Goal: Use online tool/utility: Utilize a website feature to perform a specific function

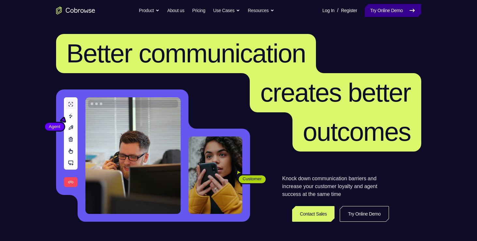
click at [391, 4] on link "Try Online Demo" at bounding box center [393, 10] width 56 height 13
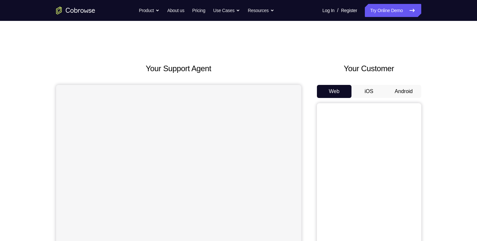
scroll to position [35, 0]
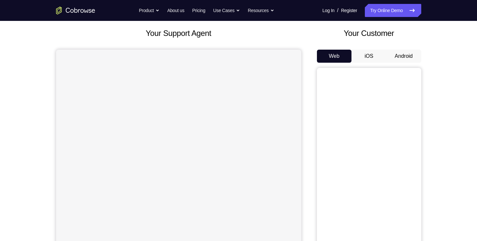
click at [406, 55] on button "Android" at bounding box center [403, 56] width 35 height 13
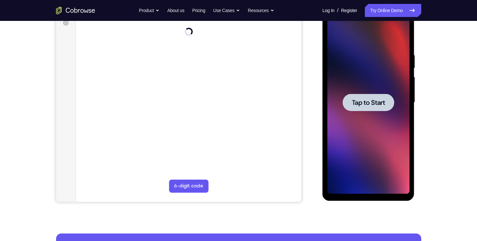
scroll to position [0, 0]
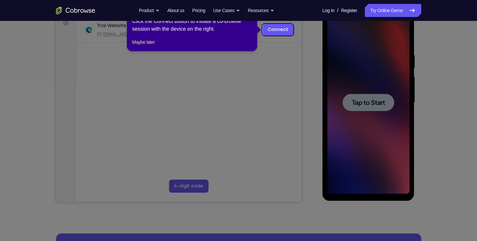
click at [270, 94] on icon at bounding box center [241, 120] width 482 height 241
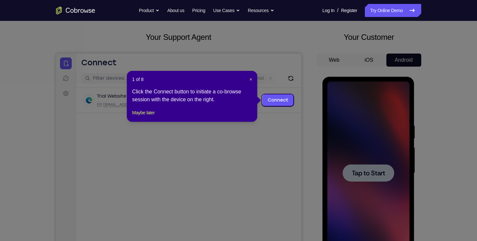
click at [252, 78] on div "1 of 8 × Click the Connect button to initiate a co-browse session with the devi…" at bounding box center [192, 96] width 130 height 51
click at [252, 78] on span "×" at bounding box center [251, 79] width 3 height 5
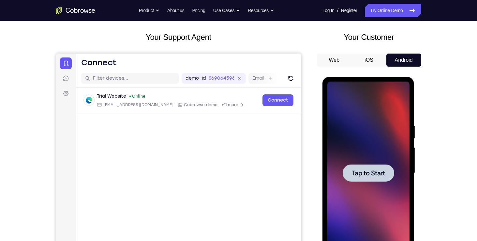
click at [350, 170] on div at bounding box center [369, 172] width 52 height 17
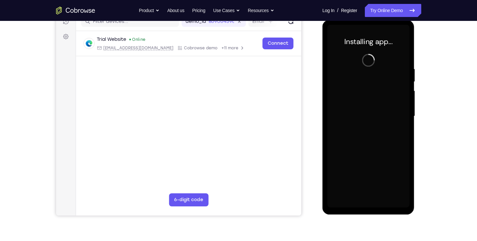
scroll to position [82, 0]
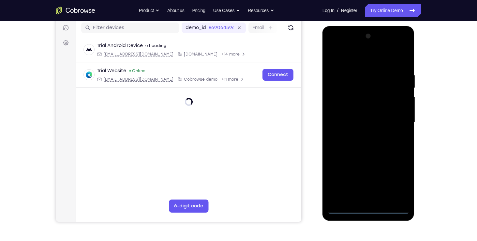
click at [369, 209] on div at bounding box center [368, 122] width 82 height 183
click at [399, 180] on div at bounding box center [368, 122] width 82 height 183
click at [334, 44] on div at bounding box center [368, 122] width 82 height 183
click at [395, 122] on div at bounding box center [368, 122] width 82 height 183
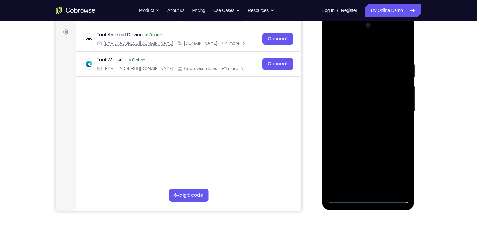
click at [361, 120] on div at bounding box center [368, 111] width 82 height 183
click at [356, 104] on div at bounding box center [368, 111] width 82 height 183
click at [345, 96] on div at bounding box center [368, 111] width 82 height 183
click at [356, 110] on div at bounding box center [368, 111] width 82 height 183
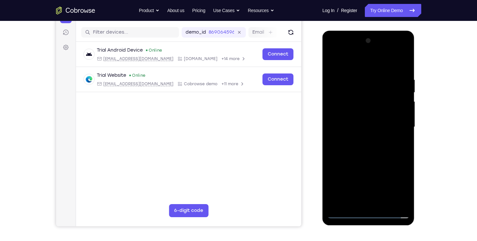
scroll to position [77, 0]
click at [358, 148] on div at bounding box center [368, 127] width 82 height 183
click at [361, 144] on div at bounding box center [368, 127] width 82 height 183
click at [402, 71] on div at bounding box center [368, 127] width 82 height 183
drag, startPoint x: 381, startPoint y: 103, endPoint x: 381, endPoint y: 67, distance: 35.9
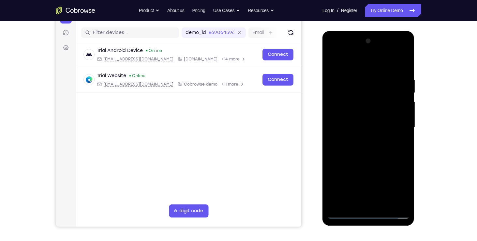
click at [381, 67] on div at bounding box center [368, 127] width 82 height 183
click at [360, 125] on div at bounding box center [368, 127] width 82 height 183
drag, startPoint x: 355, startPoint y: 126, endPoint x: 365, endPoint y: 72, distance: 54.4
click at [365, 72] on div at bounding box center [368, 127] width 82 height 183
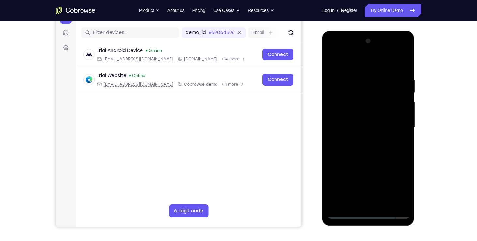
click at [384, 202] on div at bounding box center [368, 127] width 82 height 183
click at [362, 160] on div at bounding box center [368, 127] width 82 height 183
click at [365, 107] on div at bounding box center [368, 127] width 82 height 183
drag, startPoint x: 364, startPoint y: 130, endPoint x: 363, endPoint y: 86, distance: 43.7
click at [363, 86] on div at bounding box center [368, 127] width 82 height 183
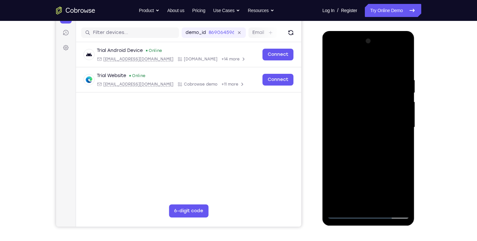
click at [333, 61] on div at bounding box center [368, 127] width 82 height 183
click at [336, 62] on div at bounding box center [368, 127] width 82 height 183
drag, startPoint x: 367, startPoint y: 89, endPoint x: 366, endPoint y: 115, distance: 25.8
click at [366, 115] on div at bounding box center [368, 127] width 82 height 183
click at [403, 59] on div at bounding box center [368, 127] width 82 height 183
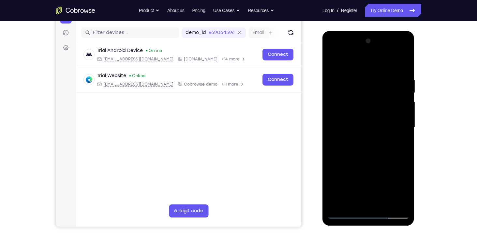
click at [332, 59] on div at bounding box center [368, 127] width 82 height 183
click at [360, 75] on div at bounding box center [368, 127] width 82 height 183
click at [402, 184] on div at bounding box center [368, 127] width 82 height 183
click at [398, 166] on div at bounding box center [368, 127] width 82 height 183
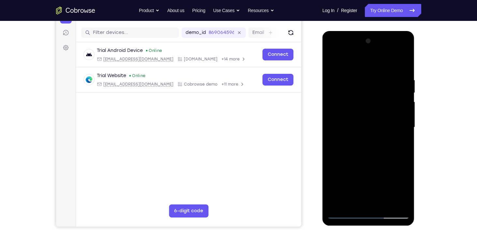
click at [400, 157] on div at bounding box center [368, 127] width 82 height 183
click at [399, 149] on div at bounding box center [368, 127] width 82 height 183
click at [403, 136] on div at bounding box center [368, 127] width 82 height 183
click at [401, 199] on div at bounding box center [368, 127] width 82 height 183
click at [400, 155] on div at bounding box center [368, 127] width 82 height 183
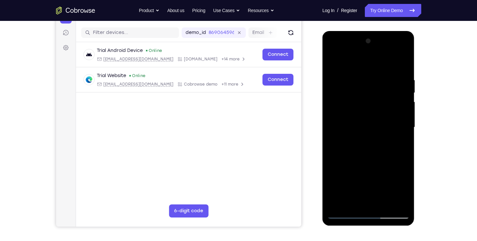
click at [399, 141] on div at bounding box center [368, 127] width 82 height 183
click at [397, 126] on div at bounding box center [368, 127] width 82 height 183
click at [393, 201] on div at bounding box center [368, 127] width 82 height 183
click at [403, 149] on div at bounding box center [368, 127] width 82 height 183
click at [401, 136] on div at bounding box center [368, 127] width 82 height 183
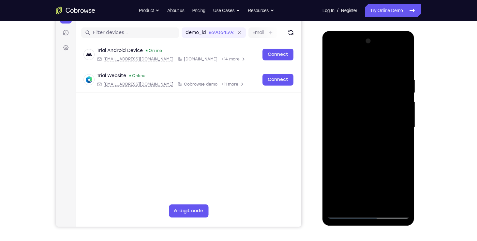
click at [403, 60] on div at bounding box center [368, 127] width 82 height 183
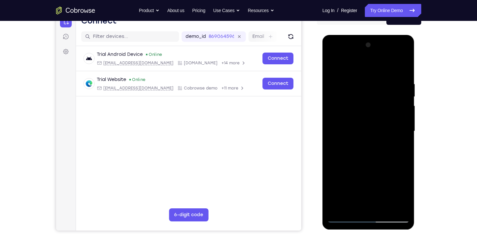
scroll to position [71, 0]
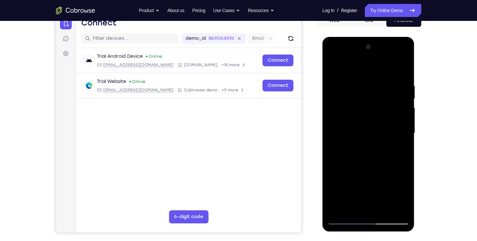
click at [402, 69] on div at bounding box center [368, 133] width 82 height 183
click at [334, 68] on div at bounding box center [368, 133] width 82 height 183
click at [347, 98] on div at bounding box center [368, 133] width 82 height 183
click at [385, 85] on div at bounding box center [368, 133] width 82 height 183
click at [403, 196] on div at bounding box center [368, 133] width 82 height 183
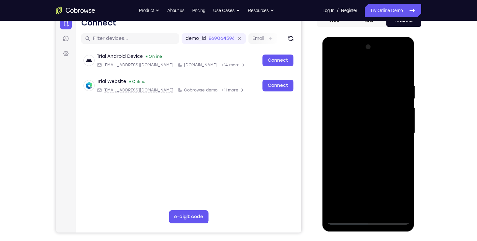
click at [403, 196] on div at bounding box center [368, 133] width 82 height 183
click at [398, 148] on div at bounding box center [368, 133] width 82 height 183
click at [333, 66] on div at bounding box center [368, 133] width 82 height 183
click at [336, 67] on div at bounding box center [368, 133] width 82 height 183
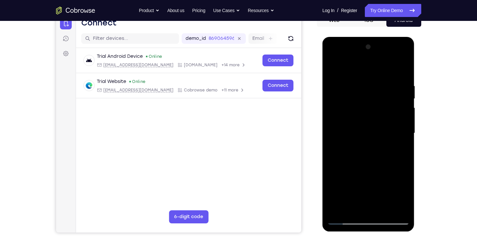
drag, startPoint x: 377, startPoint y: 145, endPoint x: 364, endPoint y: 63, distance: 83.4
click at [364, 63] on div at bounding box center [368, 133] width 82 height 183
drag, startPoint x: 361, startPoint y: 121, endPoint x: 362, endPoint y: 38, distance: 82.9
click at [362, 38] on div at bounding box center [369, 134] width 92 height 194
drag, startPoint x: 359, startPoint y: 109, endPoint x: 349, endPoint y: 212, distance: 103.9
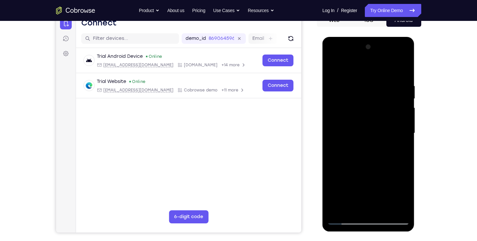
click at [349, 212] on div at bounding box center [368, 133] width 82 height 183
drag, startPoint x: 355, startPoint y: 165, endPoint x: 342, endPoint y: 214, distance: 50.9
click at [342, 214] on div at bounding box center [368, 133] width 82 height 183
drag, startPoint x: 346, startPoint y: 164, endPoint x: 338, endPoint y: 224, distance: 61.3
click at [338, 224] on div at bounding box center [369, 134] width 92 height 194
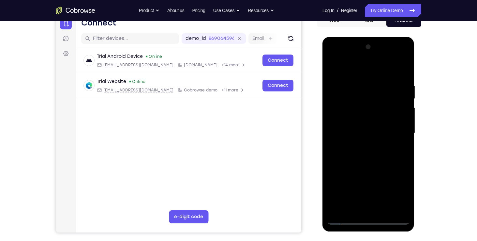
drag, startPoint x: 347, startPoint y: 163, endPoint x: 339, endPoint y: 207, distance: 45.5
click at [339, 207] on div at bounding box center [368, 133] width 82 height 183
click at [354, 117] on div at bounding box center [368, 133] width 82 height 183
click at [351, 205] on div at bounding box center [368, 133] width 82 height 183
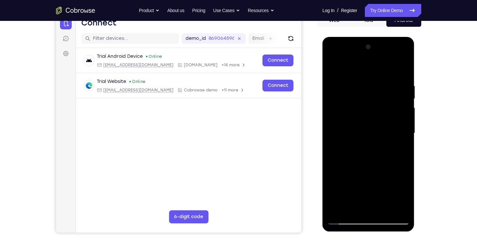
click at [353, 208] on div at bounding box center [368, 133] width 82 height 183
click at [350, 68] on div at bounding box center [368, 133] width 82 height 183
drag, startPoint x: 353, startPoint y: 87, endPoint x: 349, endPoint y: 132, distance: 44.5
click at [349, 132] on div at bounding box center [368, 133] width 82 height 183
click at [350, 80] on div at bounding box center [368, 133] width 82 height 183
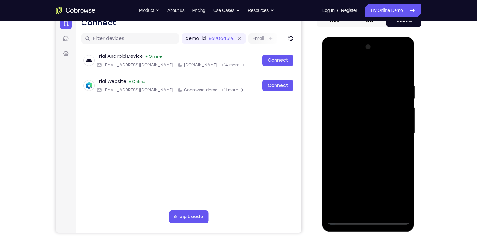
click at [332, 65] on div at bounding box center [368, 133] width 82 height 183
click at [397, 67] on div at bounding box center [368, 133] width 82 height 183
click at [400, 67] on div at bounding box center [368, 133] width 82 height 183
click at [337, 209] on div at bounding box center [368, 133] width 82 height 183
drag, startPoint x: 347, startPoint y: 130, endPoint x: 362, endPoint y: 11, distance: 119.9
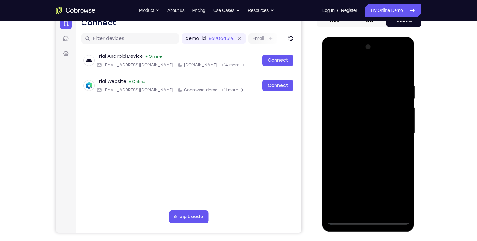
click at [362, 37] on html "Online web based iOS Simulators and Android Emulators. Run iPhone, iPad, Mobile…" at bounding box center [369, 135] width 93 height 196
drag, startPoint x: 358, startPoint y: 117, endPoint x: 377, endPoint y: 11, distance: 107.0
click at [377, 37] on html "Online web based iOS Simulators and Android Emulators. Run iPhone, iPad, Mobile…" at bounding box center [369, 135] width 93 height 196
drag, startPoint x: 365, startPoint y: 110, endPoint x: 349, endPoint y: 214, distance: 105.9
click at [349, 214] on div at bounding box center [368, 133] width 82 height 183
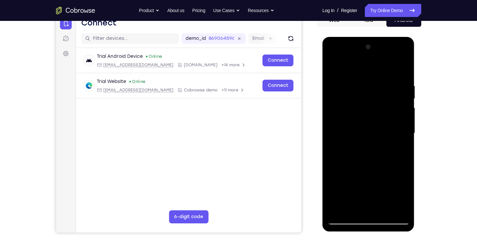
drag, startPoint x: 356, startPoint y: 173, endPoint x: 339, endPoint y: 224, distance: 54.3
click at [339, 224] on div at bounding box center [369, 134] width 92 height 194
click at [357, 142] on div at bounding box center [368, 133] width 82 height 183
drag, startPoint x: 356, startPoint y: 193, endPoint x: 362, endPoint y: 119, distance: 74.3
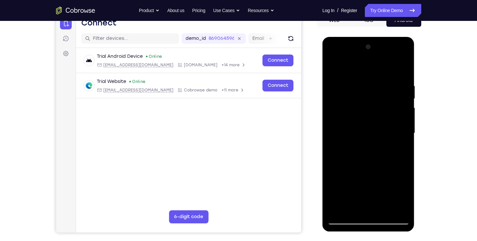
click at [362, 119] on div at bounding box center [368, 133] width 82 height 183
drag, startPoint x: 354, startPoint y: 162, endPoint x: 384, endPoint y: 87, distance: 80.9
click at [384, 87] on div at bounding box center [368, 133] width 82 height 183
drag, startPoint x: 358, startPoint y: 161, endPoint x: 371, endPoint y: 89, distance: 73.8
click at [371, 89] on div at bounding box center [368, 133] width 82 height 183
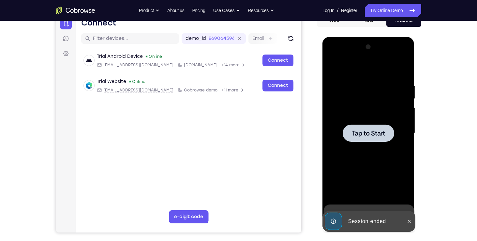
drag, startPoint x: 337, startPoint y: 131, endPoint x: 375, endPoint y: 78, distance: 65.2
click at [375, 78] on div at bounding box center [368, 133] width 82 height 183
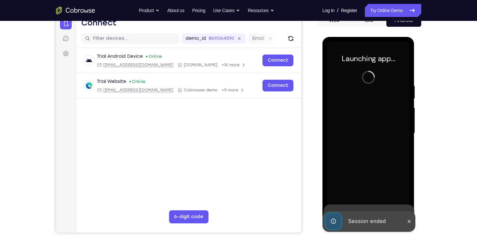
scroll to position [71, 0]
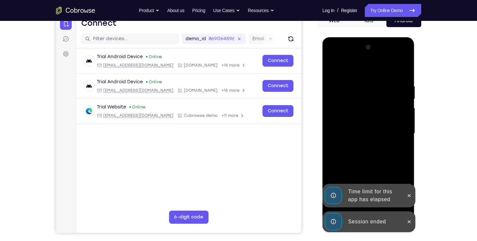
click at [403, 194] on div "Time limit for this app has elapsed" at bounding box center [364, 195] width 81 height 23
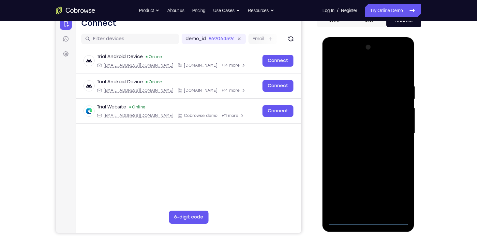
drag, startPoint x: 442, startPoint y: 152, endPoint x: 418, endPoint y: 87, distance: 68.8
click at [418, 87] on div "Your Support Agent Your Customer Web iOS Android Next Steps We’d be happy to gi…" at bounding box center [238, 165] width 417 height 430
click at [366, 217] on div at bounding box center [368, 133] width 82 height 183
click at [367, 221] on div at bounding box center [368, 133] width 82 height 183
click at [399, 191] on div at bounding box center [368, 133] width 82 height 183
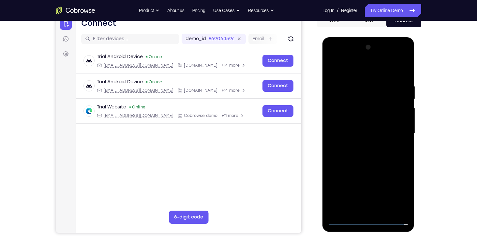
click at [332, 60] on div at bounding box center [368, 133] width 82 height 183
click at [395, 130] on div at bounding box center [368, 133] width 82 height 183
click at [361, 146] on div at bounding box center [368, 133] width 82 height 183
click at [349, 128] on div at bounding box center [368, 133] width 82 height 183
click at [344, 120] on div at bounding box center [368, 133] width 82 height 183
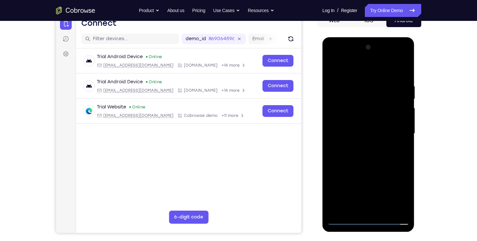
click at [345, 129] on div at bounding box center [368, 133] width 82 height 183
click at [371, 135] on div at bounding box center [368, 133] width 82 height 183
click at [373, 157] on div at bounding box center [368, 133] width 82 height 183
click at [375, 150] on div at bounding box center [368, 133] width 82 height 183
click at [374, 155] on div at bounding box center [368, 133] width 82 height 183
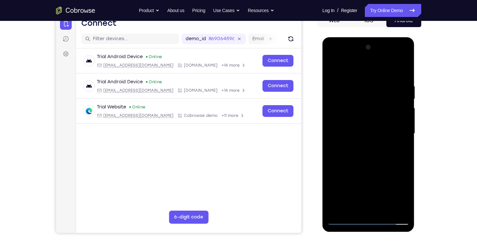
click at [402, 72] on div at bounding box center [368, 133] width 82 height 183
drag, startPoint x: 367, startPoint y: 125, endPoint x: 374, endPoint y: 81, distance: 45.3
click at [374, 81] on div at bounding box center [368, 133] width 82 height 183
click at [360, 143] on div at bounding box center [368, 133] width 82 height 183
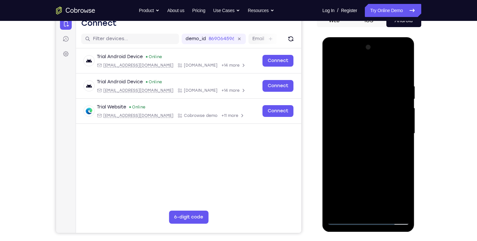
click at [403, 120] on div at bounding box center [368, 133] width 82 height 183
drag, startPoint x: 353, startPoint y: 114, endPoint x: 345, endPoint y: 164, distance: 51.1
click at [345, 164] on div at bounding box center [368, 133] width 82 height 183
click at [357, 88] on div at bounding box center [368, 133] width 82 height 183
click at [402, 72] on div at bounding box center [368, 133] width 82 height 183
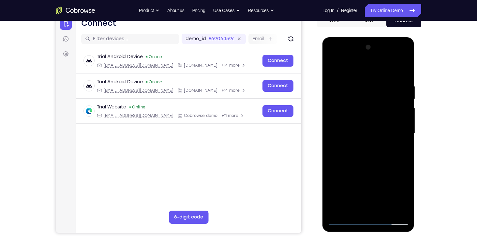
click at [337, 81] on div at bounding box center [368, 133] width 82 height 183
click at [359, 139] on div at bounding box center [368, 133] width 82 height 183
click at [333, 58] on div at bounding box center [368, 133] width 82 height 183
drag, startPoint x: 380, startPoint y: 101, endPoint x: 335, endPoint y: 103, distance: 45.0
click at [335, 103] on div at bounding box center [368, 133] width 82 height 183
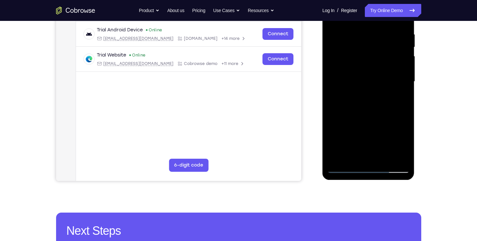
scroll to position [126, 0]
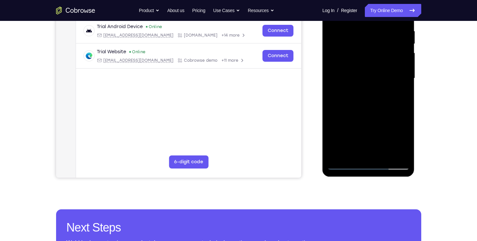
click at [371, 114] on div at bounding box center [368, 78] width 82 height 183
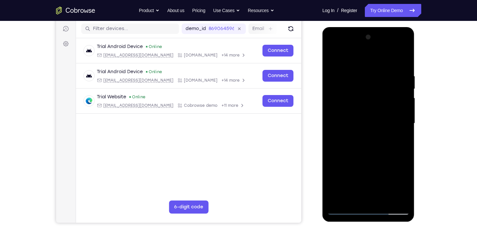
scroll to position [78, 0]
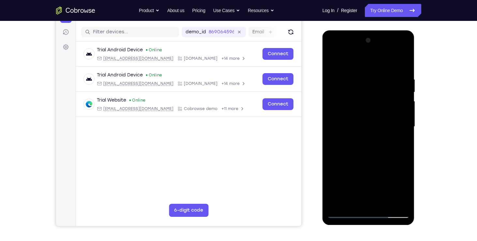
drag, startPoint x: 371, startPoint y: 162, endPoint x: 373, endPoint y: 63, distance: 99.2
click at [373, 63] on div at bounding box center [368, 126] width 82 height 183
drag, startPoint x: 370, startPoint y: 119, endPoint x: 372, endPoint y: 39, distance: 79.6
click at [372, 39] on div at bounding box center [368, 126] width 82 height 183
drag, startPoint x: 363, startPoint y: 129, endPoint x: 369, endPoint y: 60, distance: 69.4
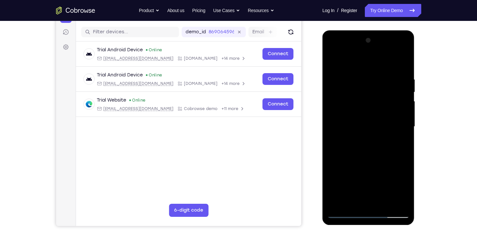
click at [369, 60] on div at bounding box center [368, 126] width 82 height 183
drag, startPoint x: 361, startPoint y: 126, endPoint x: 369, endPoint y: 40, distance: 86.1
click at [369, 40] on div at bounding box center [368, 126] width 82 height 183
drag, startPoint x: 359, startPoint y: 99, endPoint x: 360, endPoint y: 200, distance: 100.1
click at [360, 206] on div at bounding box center [368, 126] width 82 height 183
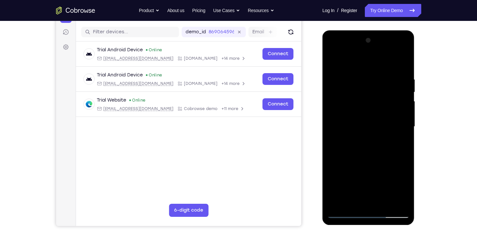
drag, startPoint x: 364, startPoint y: 125, endPoint x: 339, endPoint y: 219, distance: 97.5
click at [339, 219] on div at bounding box center [369, 127] width 92 height 194
click at [380, 82] on div at bounding box center [368, 126] width 82 height 183
click at [387, 161] on div at bounding box center [368, 126] width 82 height 183
click at [403, 173] on div at bounding box center [368, 126] width 82 height 183
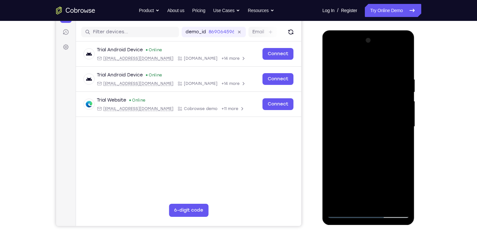
click at [403, 173] on div at bounding box center [368, 126] width 82 height 183
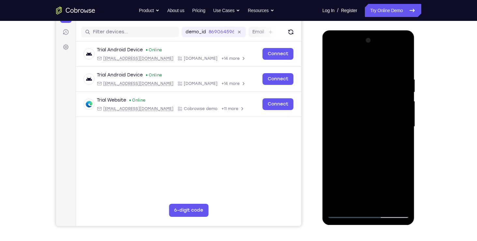
click at [401, 179] on div at bounding box center [368, 126] width 82 height 183
click at [395, 200] on div at bounding box center [368, 126] width 82 height 183
click at [399, 109] on div at bounding box center [368, 126] width 82 height 183
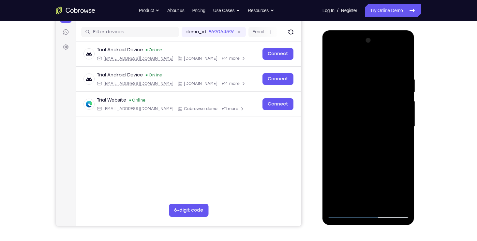
click at [404, 108] on div at bounding box center [368, 126] width 82 height 183
click at [409, 109] on div at bounding box center [368, 126] width 82 height 183
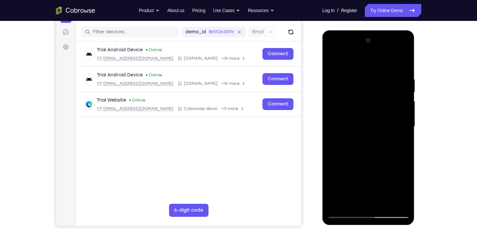
click at [406, 103] on div at bounding box center [368, 126] width 82 height 183
click at [400, 69] on div at bounding box center [368, 126] width 82 height 183
click at [402, 63] on div at bounding box center [368, 126] width 82 height 183
click at [397, 102] on div at bounding box center [368, 126] width 82 height 183
click at [333, 60] on div at bounding box center [368, 126] width 82 height 183
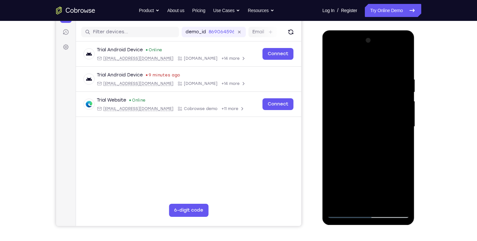
click at [332, 58] on div at bounding box center [368, 126] width 82 height 183
click at [333, 59] on div at bounding box center [368, 126] width 82 height 183
drag, startPoint x: 393, startPoint y: 77, endPoint x: 345, endPoint y: 76, distance: 48.0
click at [345, 76] on div at bounding box center [368, 126] width 82 height 183
drag, startPoint x: 367, startPoint y: 99, endPoint x: 363, endPoint y: 202, distance: 102.8
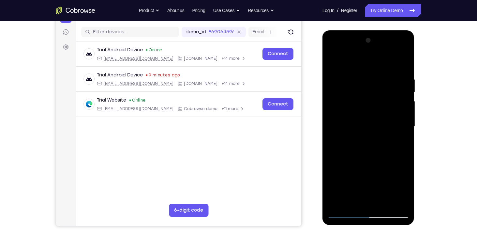
click at [363, 202] on div at bounding box center [368, 126] width 82 height 183
drag, startPoint x: 369, startPoint y: 132, endPoint x: 362, endPoint y: 189, distance: 56.8
click at [362, 189] on div at bounding box center [368, 126] width 82 height 183
click at [383, 203] on div at bounding box center [368, 126] width 82 height 183
click at [383, 201] on div at bounding box center [368, 126] width 82 height 183
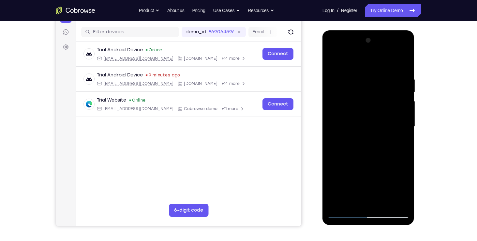
click at [371, 152] on div at bounding box center [368, 126] width 82 height 183
click at [380, 138] on div at bounding box center [368, 126] width 82 height 183
drag, startPoint x: 367, startPoint y: 136, endPoint x: 363, endPoint y: 98, distance: 38.7
click at [363, 98] on div at bounding box center [368, 126] width 82 height 183
click at [336, 61] on div at bounding box center [368, 126] width 82 height 183
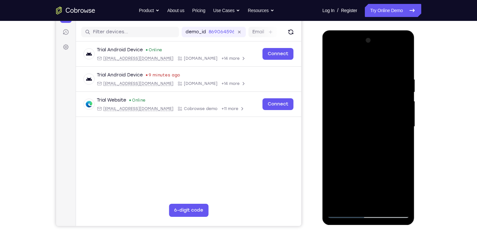
click at [380, 80] on div at bounding box center [368, 126] width 82 height 183
drag, startPoint x: 400, startPoint y: 113, endPoint x: 348, endPoint y: 105, distance: 53.2
click at [348, 105] on div at bounding box center [368, 126] width 82 height 183
drag, startPoint x: 394, startPoint y: 126, endPoint x: 334, endPoint y: 121, distance: 59.5
click at [334, 121] on div at bounding box center [368, 126] width 82 height 183
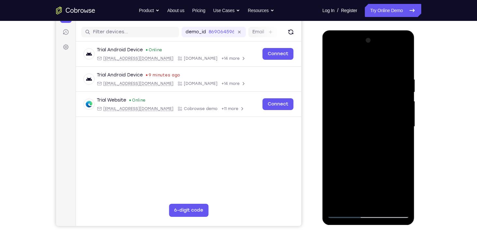
drag, startPoint x: 401, startPoint y: 125, endPoint x: 343, endPoint y: 118, distance: 58.5
click at [343, 118] on div at bounding box center [368, 126] width 82 height 183
click at [401, 123] on div at bounding box center [368, 126] width 82 height 183
click at [401, 127] on div at bounding box center [368, 126] width 82 height 183
drag, startPoint x: 359, startPoint y: 121, endPoint x: 263, endPoint y: 94, distance: 100.2
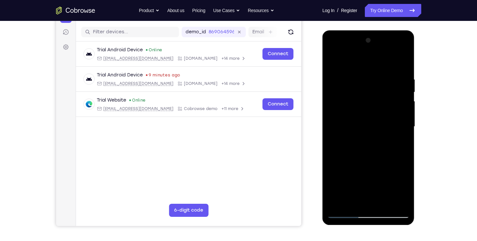
click at [323, 94] on html "Online web based iOS Simulators and Android Emulators. Run iPhone, iPad, Mobile…" at bounding box center [369, 128] width 93 height 196
drag, startPoint x: 370, startPoint y: 104, endPoint x: 629, endPoint y: 133, distance: 261.6
click at [323, 103] on html "Online web based iOS Simulators and Android Emulators. Run iPhone, iPad, Mobile…" at bounding box center [369, 128] width 93 height 196
drag, startPoint x: 334, startPoint y: 92, endPoint x: 265, endPoint y: 79, distance: 70.4
click at [323, 79] on html "Online web based iOS Simulators and Android Emulators. Run iPhone, iPad, Mobile…" at bounding box center [369, 128] width 93 height 196
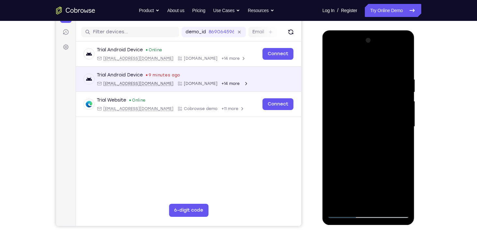
click at [265, 79] on div "Trial Android Device 9 minutes ago [EMAIL_ADDRESS][DOMAIN_NAME] [DOMAIN_NAME] +…" at bounding box center [188, 79] width 210 height 14
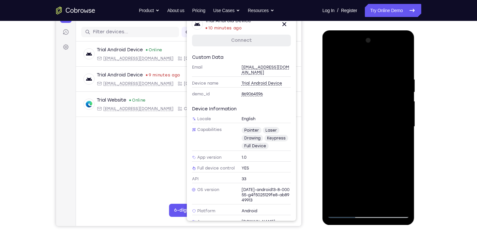
drag, startPoint x: 351, startPoint y: 110, endPoint x: 626, endPoint y: 138, distance: 276.0
click at [323, 108] on html "Online web based iOS Simulators and Android Emulators. Run iPhone, iPad, Mobile…" at bounding box center [369, 128] width 93 height 196
drag, startPoint x: 396, startPoint y: 108, endPoint x: 339, endPoint y: 104, distance: 57.6
click at [339, 104] on div at bounding box center [368, 126] width 82 height 183
drag, startPoint x: 387, startPoint y: 108, endPoint x: 327, endPoint y: 103, distance: 60.2
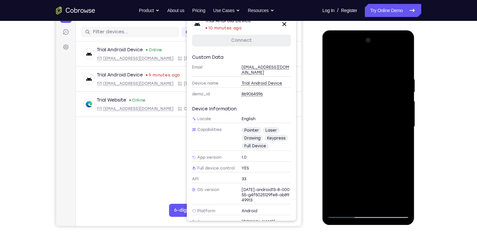
click at [327, 103] on div at bounding box center [368, 126] width 82 height 183
click at [312, 96] on div "Your Support Agent Your Customer Web iOS Android" at bounding box center [238, 105] width 365 height 241
click at [397, 91] on div at bounding box center [368, 126] width 82 height 183
click at [404, 86] on div at bounding box center [368, 126] width 82 height 183
click at [403, 86] on div at bounding box center [368, 126] width 82 height 183
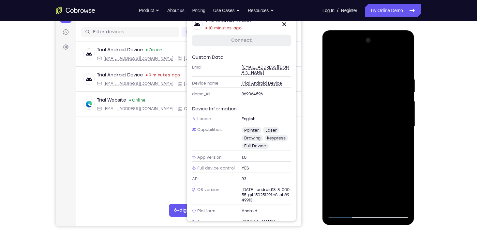
click at [403, 86] on div at bounding box center [368, 126] width 82 height 183
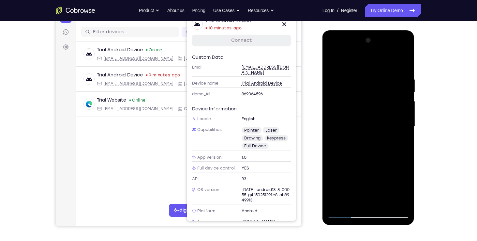
click at [403, 86] on div at bounding box center [368, 126] width 82 height 183
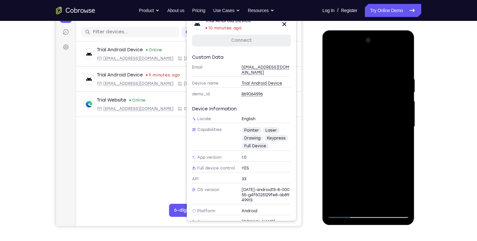
click at [403, 86] on div at bounding box center [368, 126] width 82 height 183
click at [402, 64] on div at bounding box center [368, 126] width 82 height 183
